Goal: Task Accomplishment & Management: Complete application form

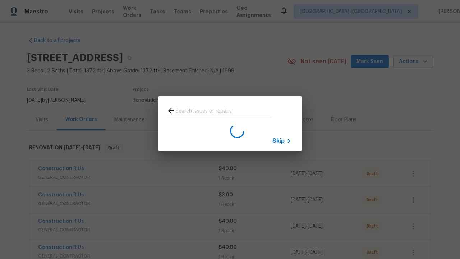
click at [278, 140] on span "Skip" at bounding box center [278, 140] width 12 height 7
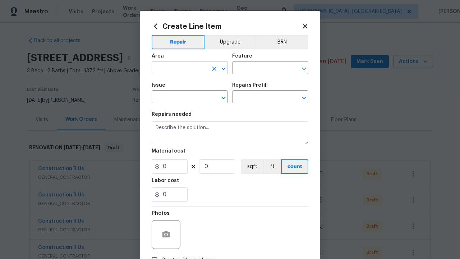
click at [180, 68] on input "text" at bounding box center [180, 68] width 56 height 11
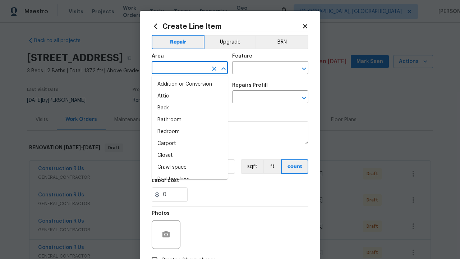
type input "Bedroom"
click at [190, 131] on li "Bedroom" at bounding box center [190, 132] width 76 height 12
type input "Bedroom"
click at [260, 68] on input "text" at bounding box center [260, 68] width 56 height 11
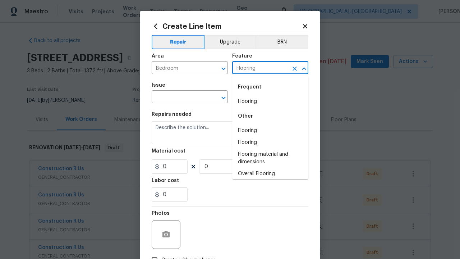
click at [270, 101] on li "Flooring" at bounding box center [270, 102] width 76 height 12
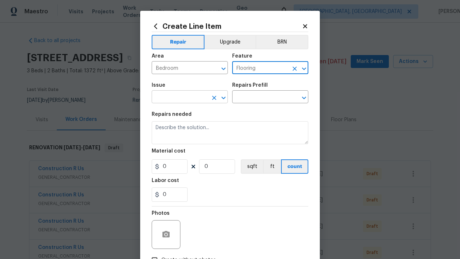
type input "Flooring"
click at [180, 97] on input "text" at bounding box center [180, 97] width 56 height 11
type input "Wallpaper"
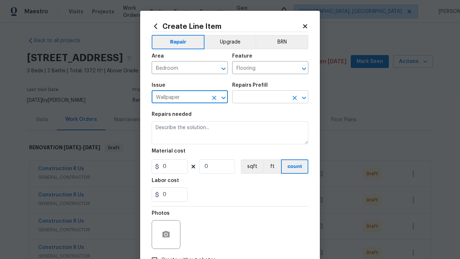
type input "Wallpaper"
click at [260, 97] on input "text" at bounding box center [260, 97] width 56 height 11
type input "Remove"
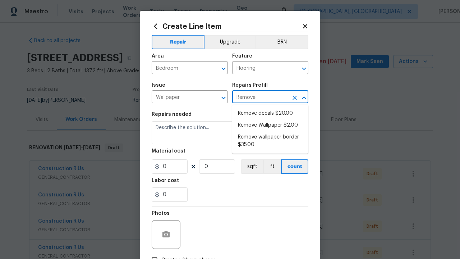
click at [270, 113] on li "Remove decals $20.00" at bounding box center [270, 113] width 76 height 12
type input "Walls and Ceiling"
type textarea "Remove decals from door/wall/ceiling"
type input "1"
type input "Remove decals $20.00"
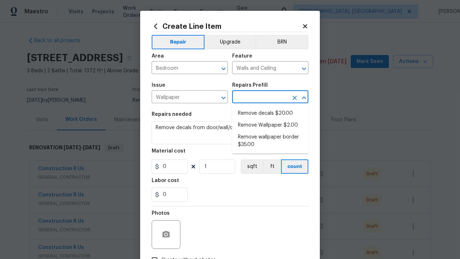
type input "20"
type input "Remove decals $20.00"
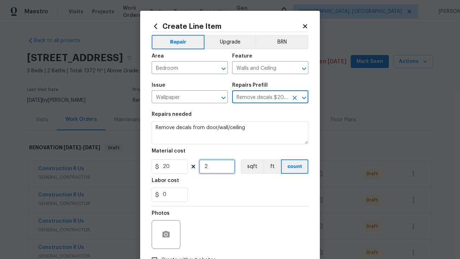
type input "2"
click at [251, 166] on button "sqft" at bounding box center [252, 166] width 22 height 14
click at [154, 253] on input "Create without photos" at bounding box center [155, 260] width 14 height 14
checkbox input "true"
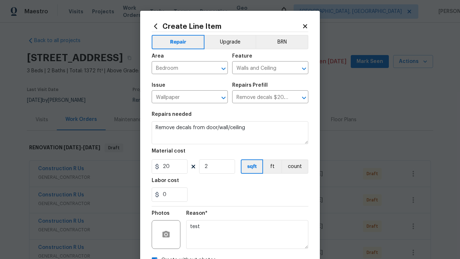
scroll to position [8, 0]
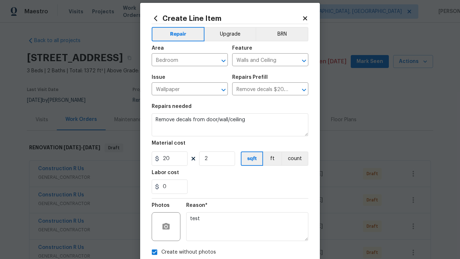
type textarea "test"
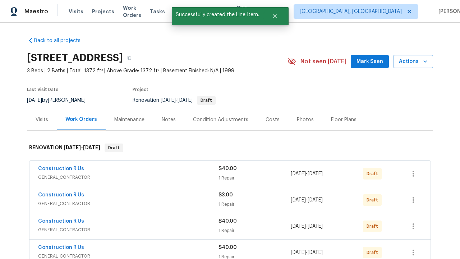
checkbox input "true"
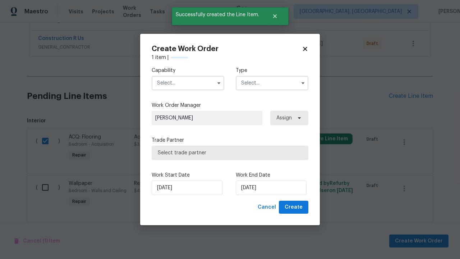
click at [188, 83] on input "text" at bounding box center [188, 83] width 73 height 14
type input "General Contractor"
click at [272, 83] on input "text" at bounding box center [272, 83] width 73 height 14
type input "Renovation"
click at [224, 152] on span "Select trade partner" at bounding box center [230, 152] width 144 height 7
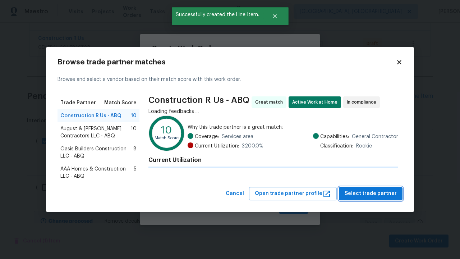
click at [372, 198] on span "Select trade partner" at bounding box center [370, 193] width 52 height 9
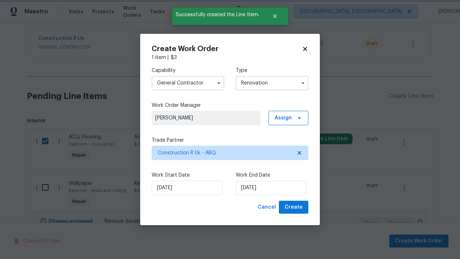
scroll to position [101, 113]
click at [294, 207] on span "Create" at bounding box center [293, 207] width 18 height 9
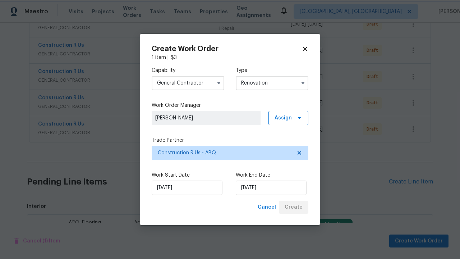
scroll to position [942, 0]
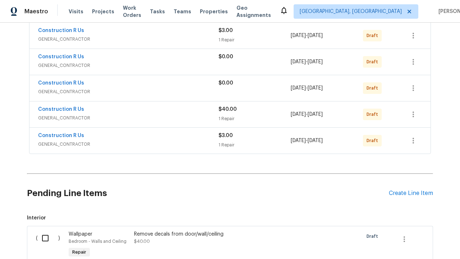
click at [413, 138] on icon "button" at bounding box center [412, 141] width 1 height 6
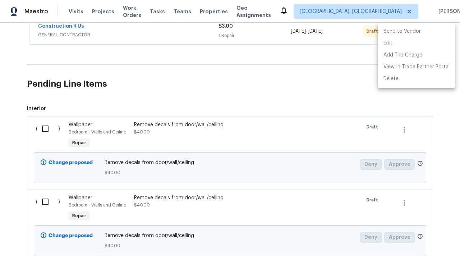
click at [415, 31] on li "Send to Vendor" at bounding box center [416, 31] width 78 height 12
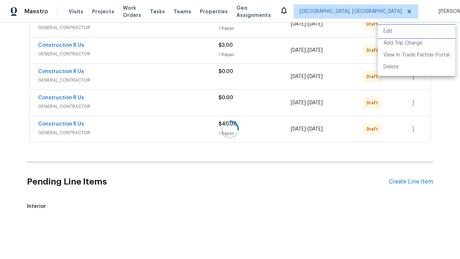
scroll to position [142, 0]
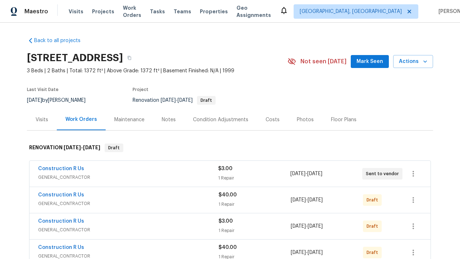
click at [413, 173] on icon "button" at bounding box center [412, 174] width 1 height 6
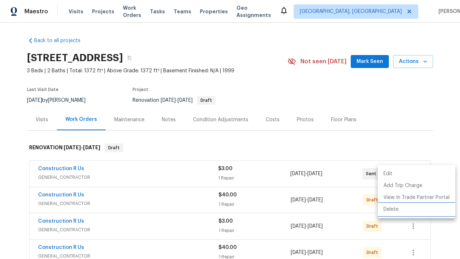
click at [415, 209] on li "Delete" at bounding box center [416, 209] width 78 height 12
